Goal: Transaction & Acquisition: Purchase product/service

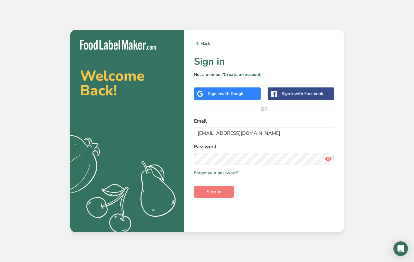
type input "[EMAIL_ADDRESS][DOMAIN_NAME]"
click at [214, 198] on button "Sign in" at bounding box center [214, 192] width 40 height 12
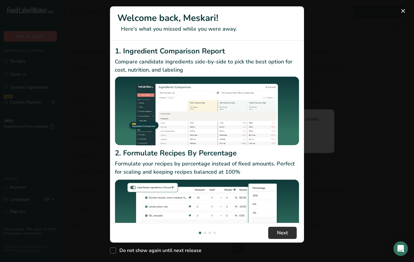
click at [274, 230] on button "Next" at bounding box center [282, 233] width 29 height 12
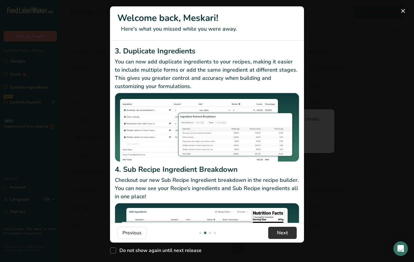
click at [275, 231] on button "Next" at bounding box center [282, 233] width 29 height 12
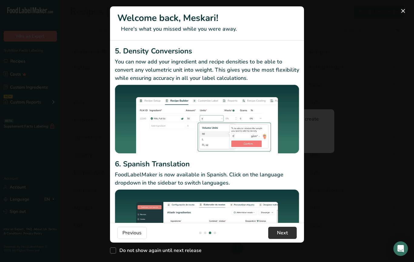
click at [275, 231] on button "Next" at bounding box center [282, 233] width 29 height 12
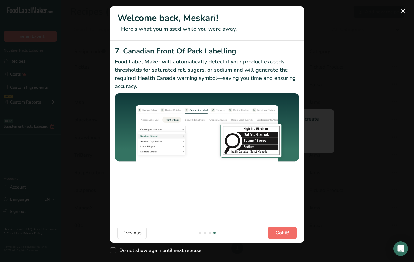
click at [275, 231] on button "Got it!" at bounding box center [282, 233] width 29 height 12
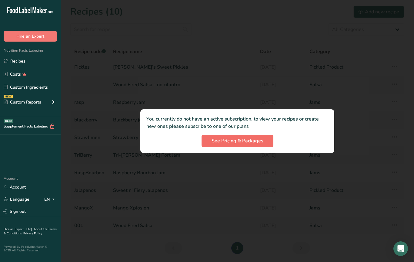
click at [252, 141] on span "See Pricing & Packages" at bounding box center [238, 140] width 52 height 7
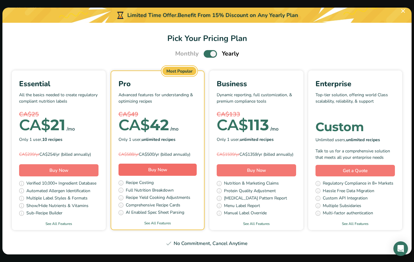
click at [178, 174] on button "Buy Now" at bounding box center [158, 170] width 78 height 12
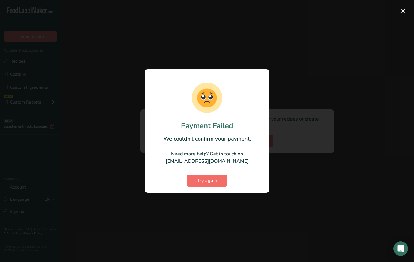
click at [198, 180] on span "Try again" at bounding box center [207, 180] width 21 height 7
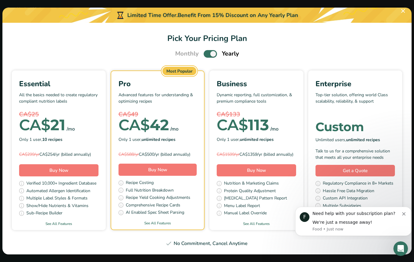
click at [216, 52] on span "Pick Your Pricing Plan Modal" at bounding box center [210, 54] width 13 height 8
click at [208, 52] on input "Pick Your Pricing Plan Modal" at bounding box center [206, 54] width 4 height 4
checkbox input "false"
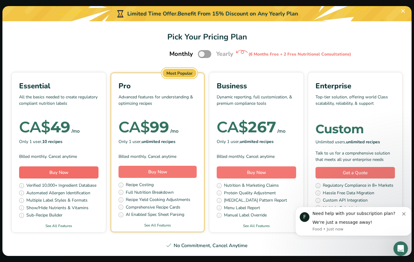
click at [73, 172] on button "Buy Now" at bounding box center [58, 172] width 79 height 12
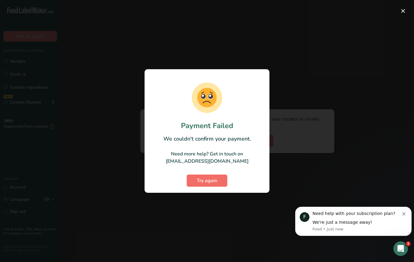
click at [209, 178] on span "Try again" at bounding box center [207, 180] width 21 height 7
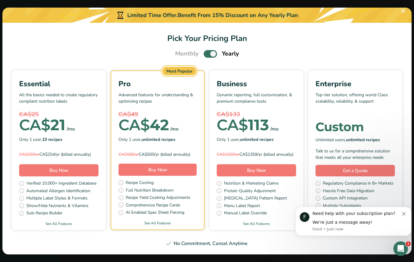
click at [74, 174] on button "Buy Now" at bounding box center [58, 170] width 79 height 12
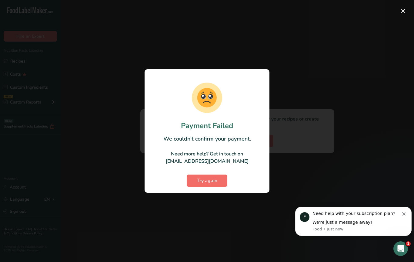
click at [197, 180] on span "Try again" at bounding box center [207, 180] width 21 height 7
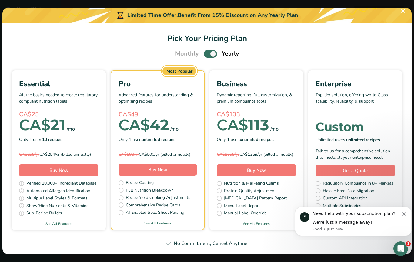
click at [170, 170] on button "Buy Now" at bounding box center [158, 170] width 78 height 12
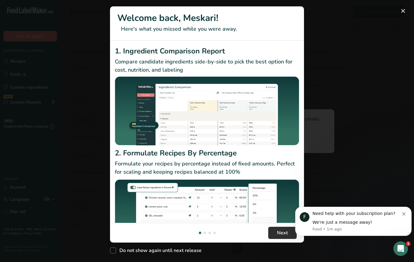
click at [279, 230] on span "Next" at bounding box center [282, 232] width 11 height 7
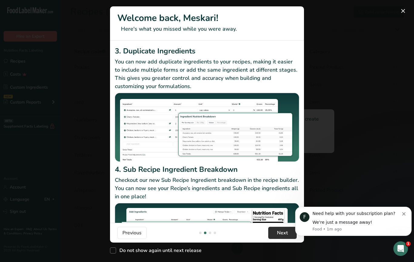
click at [279, 235] on span "Next" at bounding box center [282, 232] width 11 height 7
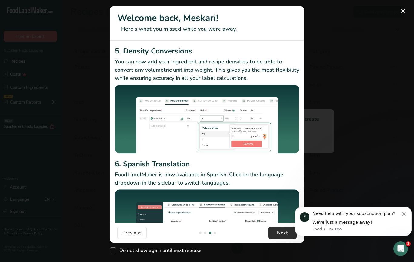
click at [279, 235] on span "Next" at bounding box center [282, 232] width 11 height 7
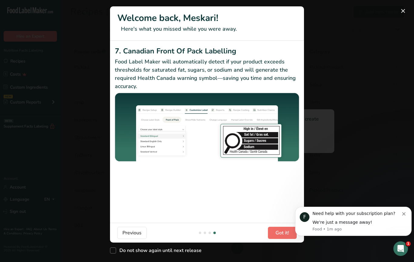
click at [279, 235] on span "Got it!" at bounding box center [283, 232] width 14 height 7
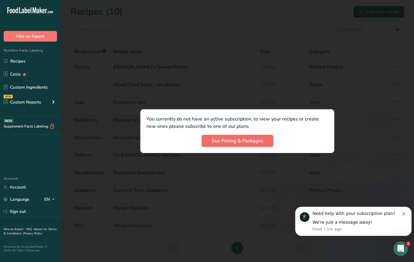
click at [250, 143] on span "See Pricing & Packages" at bounding box center [238, 140] width 52 height 7
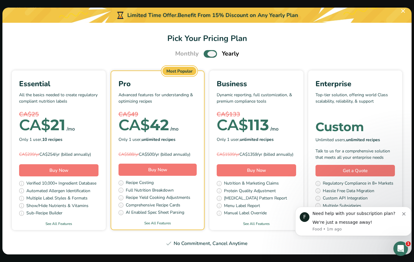
click at [209, 52] on span "Pick Your Pricing Plan Modal" at bounding box center [210, 54] width 13 height 8
click at [208, 52] on input "Pick Your Pricing Plan Modal" at bounding box center [206, 54] width 4 height 4
checkbox input "false"
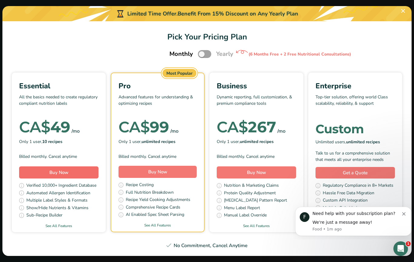
click at [73, 174] on button "Buy Now" at bounding box center [58, 172] width 79 height 12
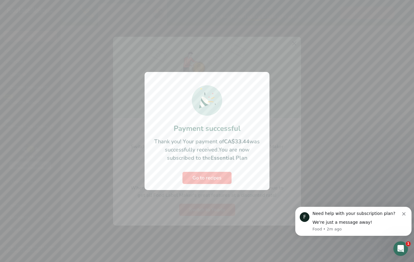
click at [207, 178] on span "Go to recipes" at bounding box center [207, 177] width 29 height 7
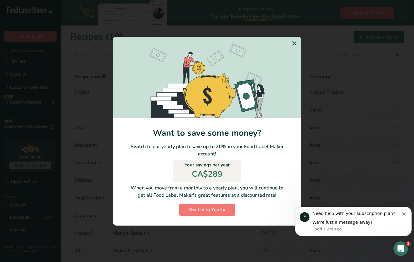
click at [297, 44] on icon "Switch to Yearly Modal" at bounding box center [294, 43] width 7 height 11
